Goal: Use online tool/utility: Utilize a website feature to perform a specific function

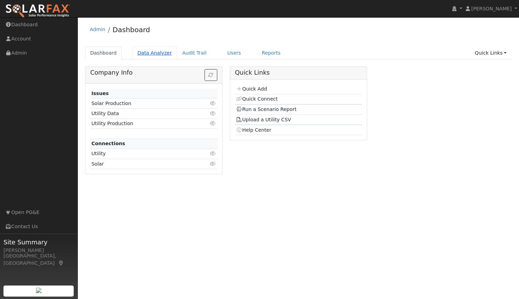
click at [150, 52] on link "Data Analyzer" at bounding box center [154, 53] width 45 height 13
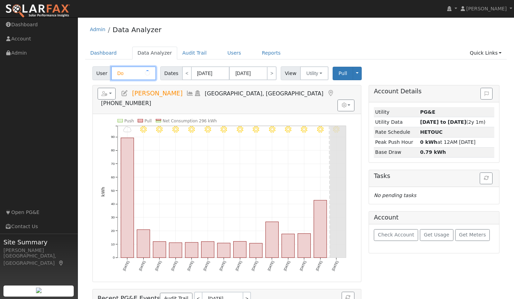
type input "D"
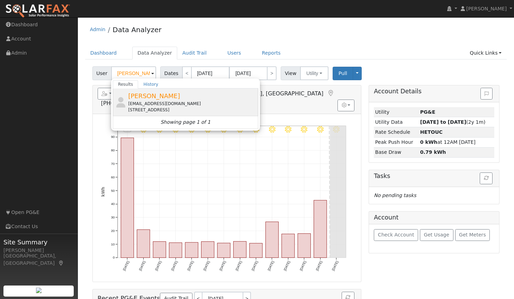
click at [145, 99] on span "[PERSON_NAME]" at bounding box center [154, 95] width 52 height 7
type input "[PERSON_NAME]"
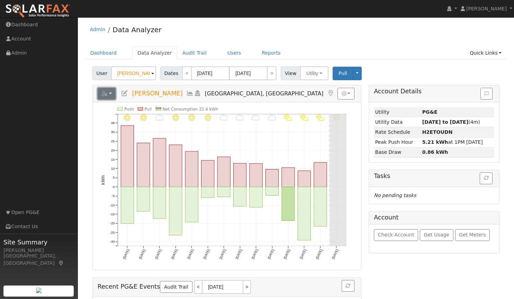
click at [110, 93] on button "button" at bounding box center [107, 94] width 18 height 12
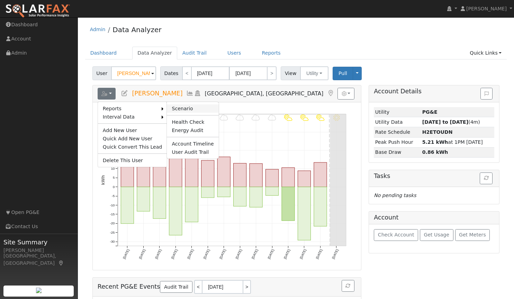
click at [171, 109] on link "Scenario" at bounding box center [193, 109] width 52 height 8
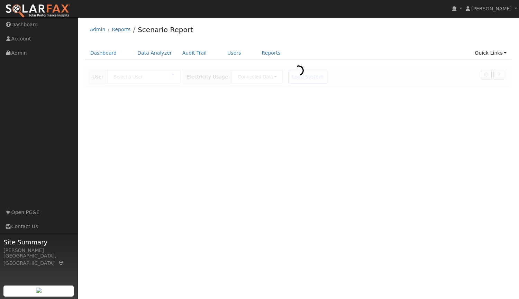
type input "[PERSON_NAME]"
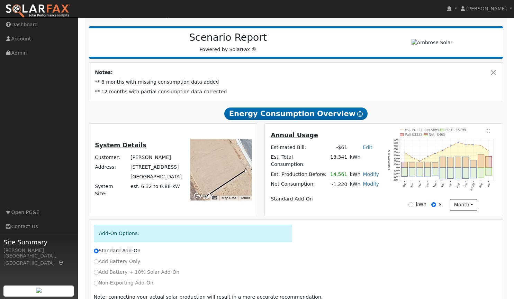
scroll to position [114, 0]
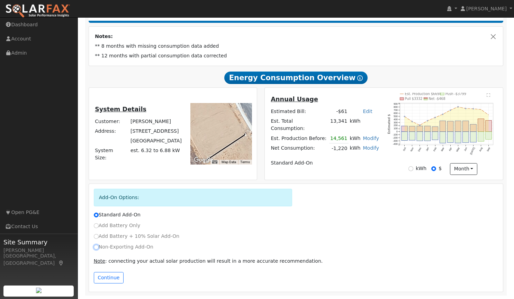
click at [95, 247] on input "Non-Exporting Add-On" at bounding box center [96, 247] width 5 height 5
radio input "true"
radio input "false"
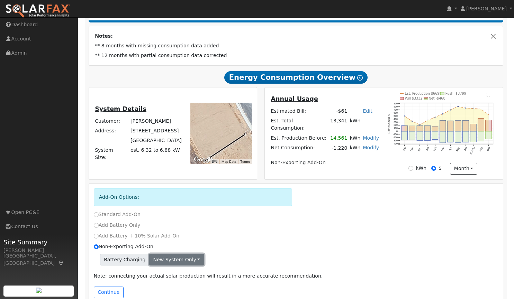
click at [167, 261] on button "New system only" at bounding box center [176, 260] width 55 height 12
click at [167, 284] on link "Both systems" at bounding box center [176, 284] width 52 height 10
click at [108, 290] on button "Continue" at bounding box center [109, 293] width 30 height 12
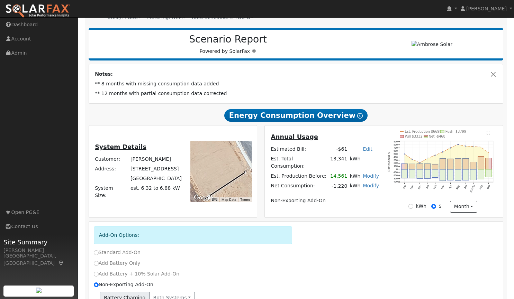
scroll to position [0, 0]
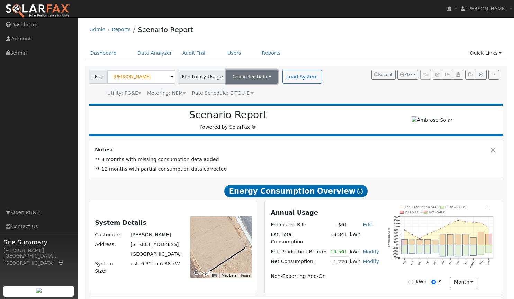
click at [262, 77] on button "Connected Data" at bounding box center [251, 77] width 51 height 14
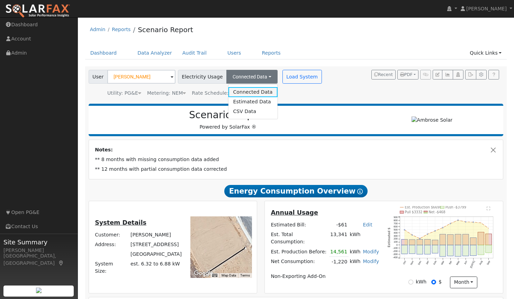
click at [234, 93] on link "Connected Data" at bounding box center [252, 92] width 49 height 10
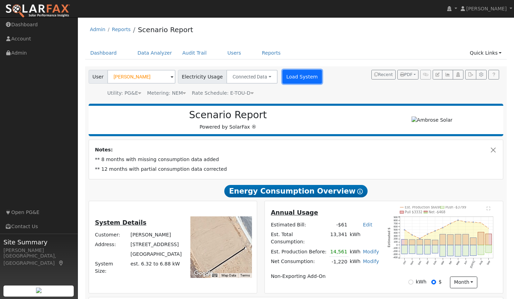
click at [288, 79] on button "Load System" at bounding box center [301, 77] width 39 height 14
radio input "false"
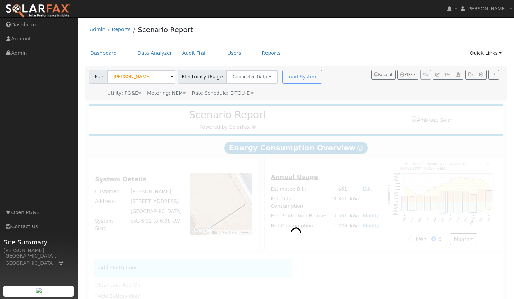
radio input "true"
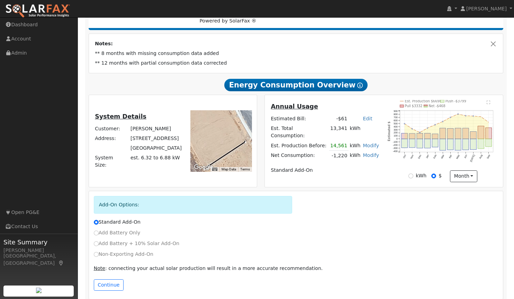
scroll to position [114, 0]
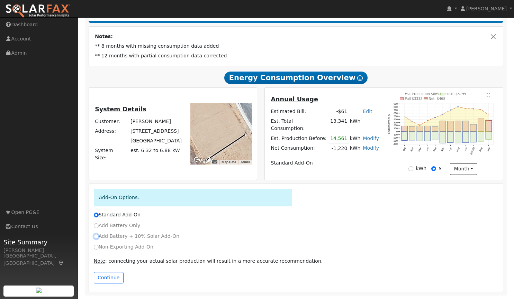
click at [96, 236] on input "Add Battery + 10% Solar Add-On" at bounding box center [96, 236] width 5 height 5
radio input "true"
radio input "false"
click at [106, 278] on button "Continue" at bounding box center [109, 278] width 30 height 12
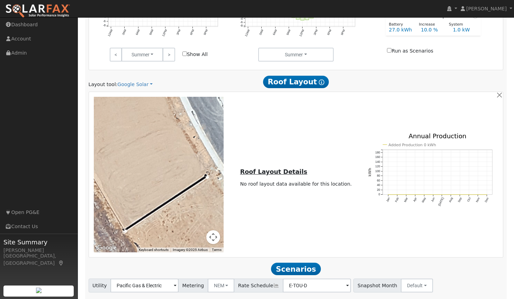
scroll to position [453, 0]
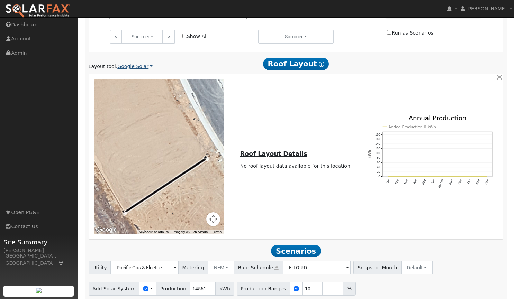
click at [121, 67] on link "Google Solar" at bounding box center [134, 66] width 35 height 7
click at [128, 98] on link "Aurora" at bounding box center [140, 99] width 48 height 10
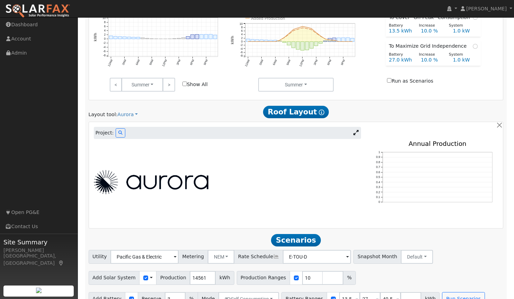
scroll to position [406, 0]
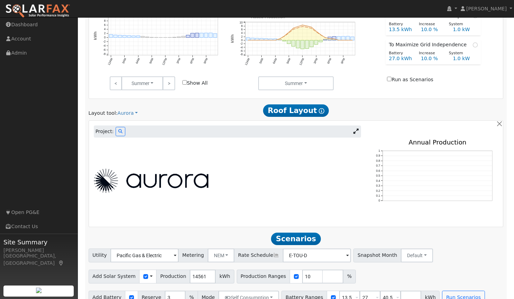
click at [353, 133] on icon at bounding box center [355, 131] width 5 height 5
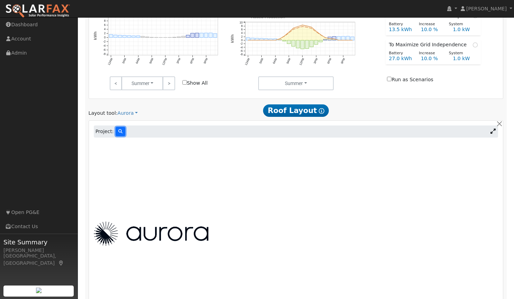
click at [117, 129] on button at bounding box center [121, 131] width 10 height 9
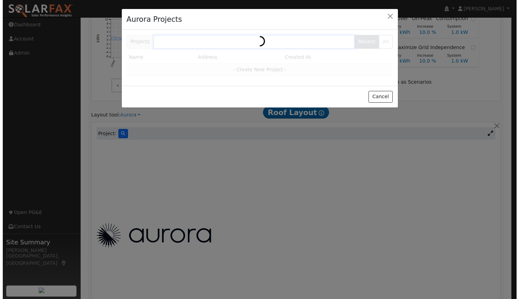
scroll to position [407, 0]
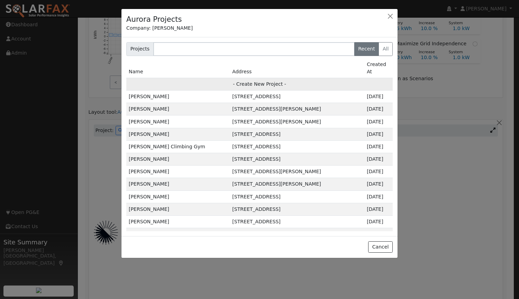
click at [250, 78] on td "- Create New Project -" at bounding box center [259, 84] width 267 height 12
type input "[PERSON_NAME]"
type input "[STREET_ADDRESS]"
type input "Lincoln"
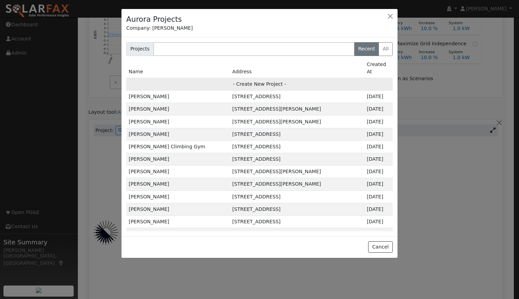
type input "CA"
type input "95648"
type input "Design"
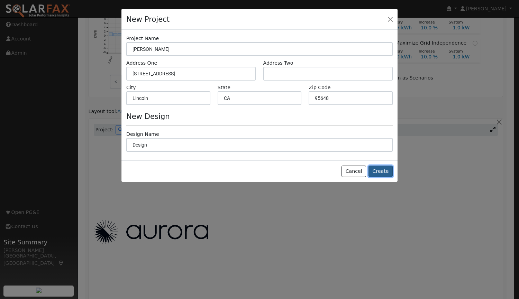
click at [385, 175] on button "Create" at bounding box center [381, 172] width 24 height 12
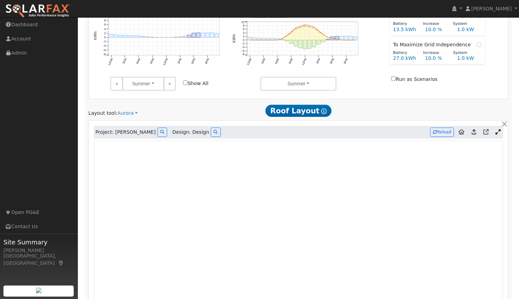
type input "0"
type input "100"
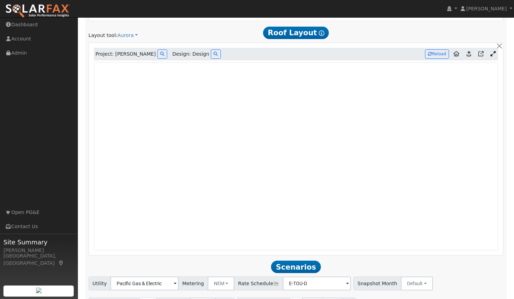
scroll to position [526, 0]
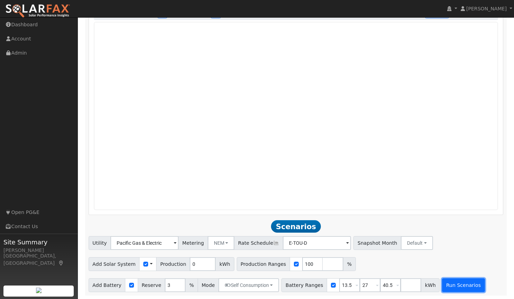
click at [448, 282] on button "Run Scenarios" at bounding box center [463, 286] width 43 height 14
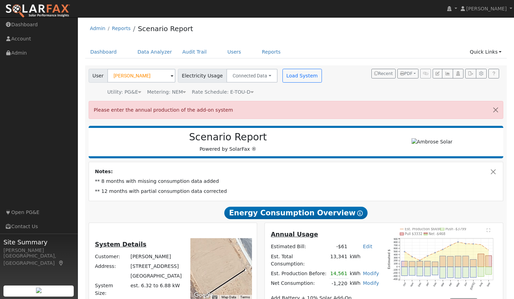
scroll to position [0, 0]
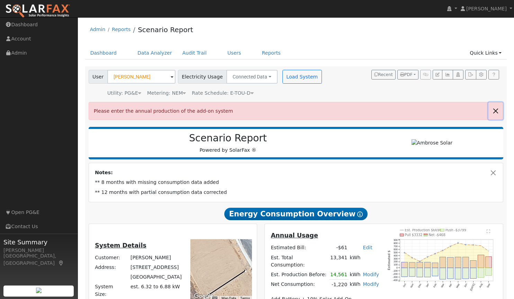
click at [495, 112] on button "button" at bounding box center [495, 110] width 15 height 17
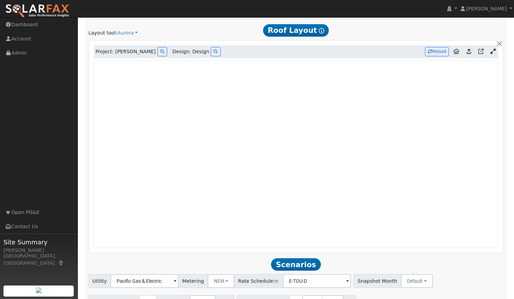
scroll to position [526, 0]
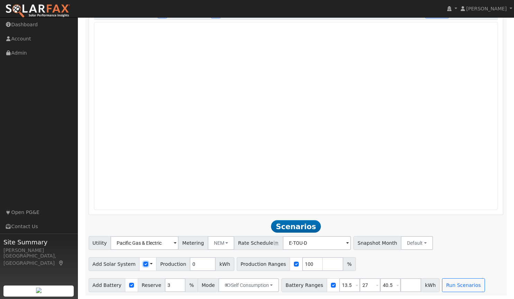
click at [143, 262] on input "checkbox" at bounding box center [145, 264] width 5 height 5
checkbox input "false"
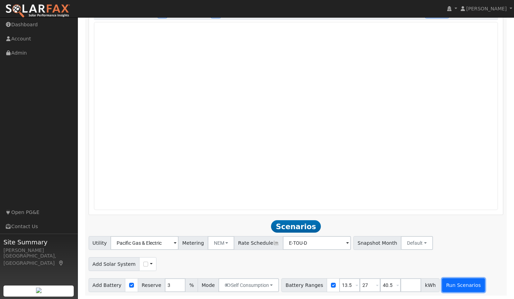
click at [442, 284] on button "Run Scenarios" at bounding box center [463, 286] width 43 height 14
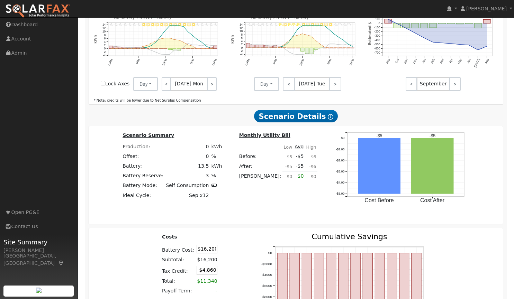
scroll to position [910, 0]
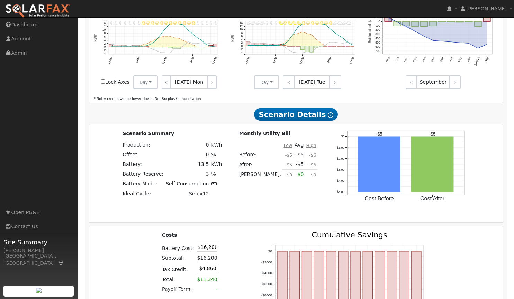
drag, startPoint x: 199, startPoint y: 249, endPoint x: 273, endPoint y: 235, distance: 75.1
click at [273, 235] on div "Costs Battery Cost: $16,200 Subtotal: $16,200 Tax Credit: $4,860 Total: $11,340…" at bounding box center [296, 290] width 419 height 117
type input "$15,000"
click at [245, 235] on div "Costs Battery Cost: $15,000 Subtotal: $16,200 Tax Credit: $4,860 Total: $11,340…" at bounding box center [201, 290] width 97 height 117
type input "$4,500"
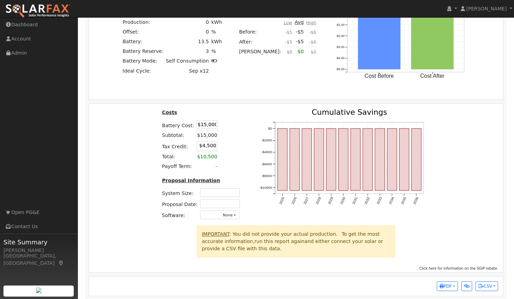
scroll to position [1036, 0]
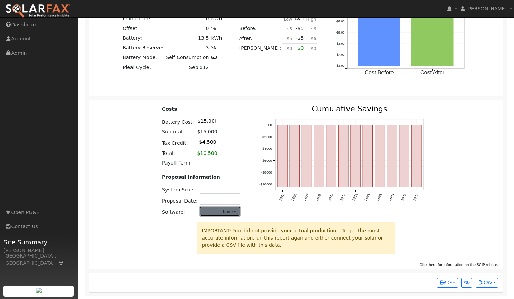
click at [234, 214] on button "None" at bounding box center [220, 211] width 40 height 9
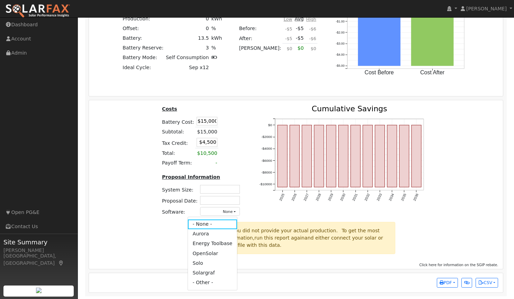
click at [136, 233] on div at bounding box center [141, 240] width 103 height 37
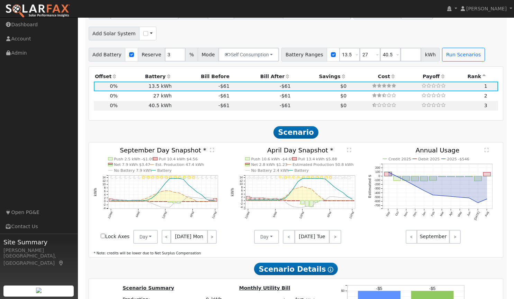
scroll to position [755, 0]
click at [289, 237] on link "<" at bounding box center [289, 238] width 12 height 14
click at [289, 237] on link "<" at bounding box center [288, 238] width 11 height 14
click at [289, 237] on link "<" at bounding box center [289, 238] width 12 height 14
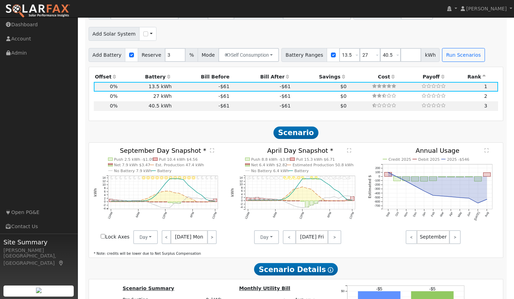
click at [305, 240] on span "[DATE] Fri" at bounding box center [312, 238] width 33 height 14
click at [271, 239] on button "Day" at bounding box center [266, 238] width 25 height 14
click at [265, 263] on link "Month Average" at bounding box center [279, 263] width 48 height 10
click at [272, 152] on text "April Average Snapshot *" at bounding box center [301, 150] width 80 height 7
click at [311, 236] on button "Month Average" at bounding box center [296, 238] width 50 height 14
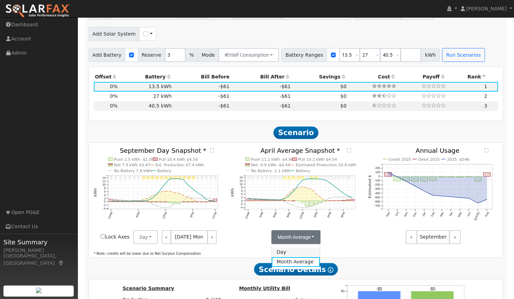
click at [281, 256] on link "Day" at bounding box center [296, 253] width 48 height 10
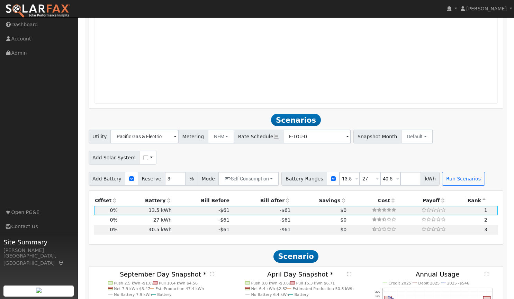
scroll to position [631, 0]
click at [406, 135] on button "Default" at bounding box center [417, 137] width 32 height 14
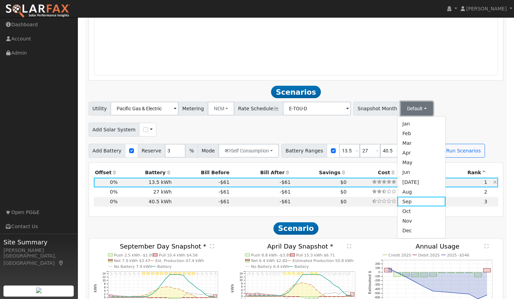
scroll to position [658, 0]
click at [397, 128] on link "Jan" at bounding box center [421, 125] width 48 height 10
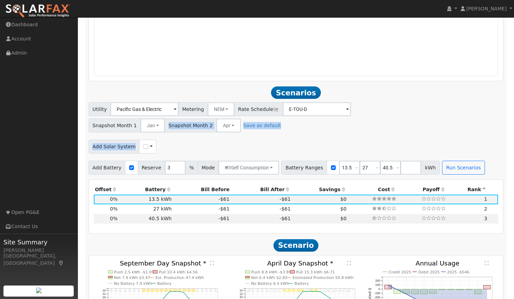
click at [396, 128] on div "Utility Pacific Gas & Electric Metering NEM NEM NBT Rate Schedule E-TOU-D - Non…" at bounding box center [296, 138] width 422 height 72
click at [165, 119] on button "Jan" at bounding box center [153, 126] width 25 height 14
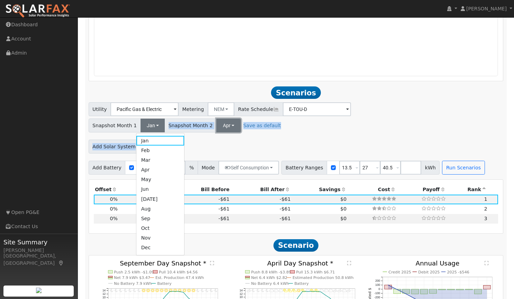
click at [241, 119] on button "Apr" at bounding box center [228, 126] width 25 height 14
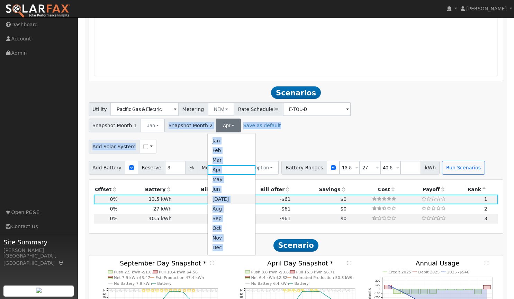
click at [256, 195] on link "[DATE]" at bounding box center [232, 200] width 48 height 10
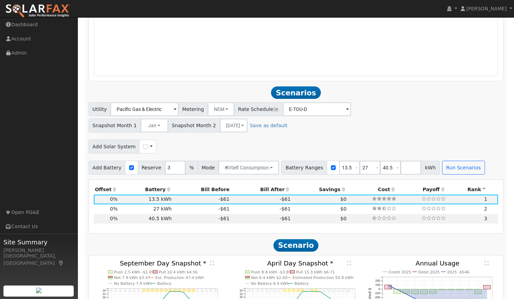
click at [395, 130] on div "Utility Pacific Gas & Electric Metering NEM NEM NBT Rate Schedule E-TOU-D - Non…" at bounding box center [296, 138] width 422 height 72
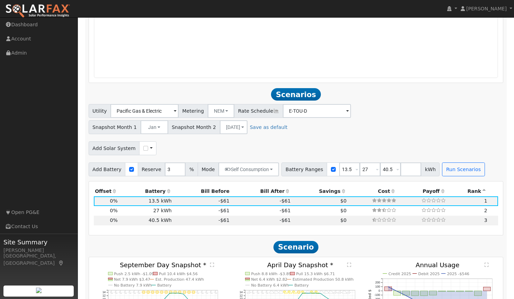
scroll to position [657, 0]
click at [450, 160] on div "Add Battery Reserve 3 % Mode Self Consumption Self Consumption Peak Savings Bac…" at bounding box center [295, 168] width 417 height 16
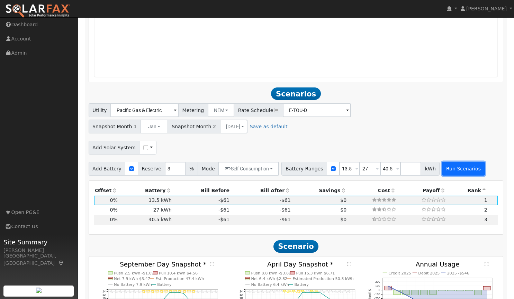
click at [452, 164] on button "Run Scenarios" at bounding box center [463, 169] width 43 height 14
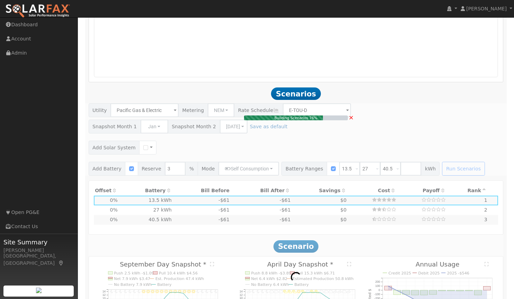
type input "$16,200"
type input "$4,860"
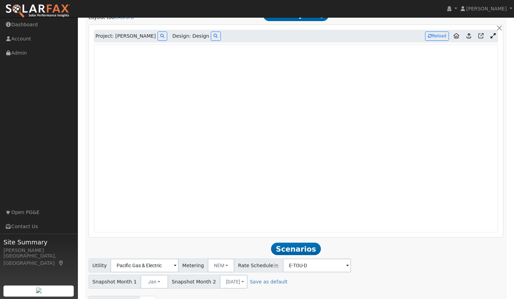
scroll to position [502, 0]
